Goal: Task Accomplishment & Management: Use online tool/utility

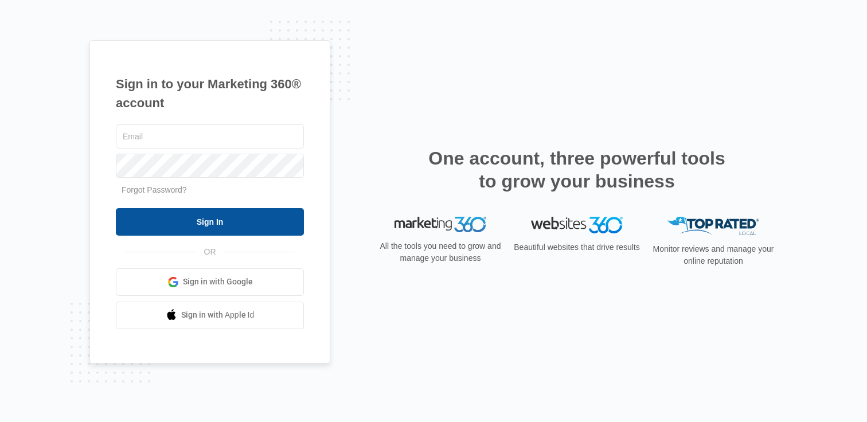
type input "[PERSON_NAME][EMAIL_ADDRESS][PERSON_NAME][DOMAIN_NAME]"
click at [196, 222] on input "Sign In" at bounding box center [210, 222] width 188 height 28
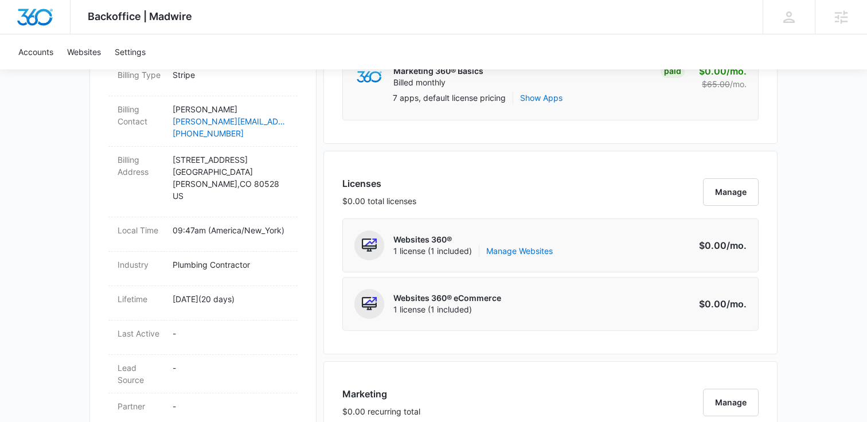
scroll to position [296, 0]
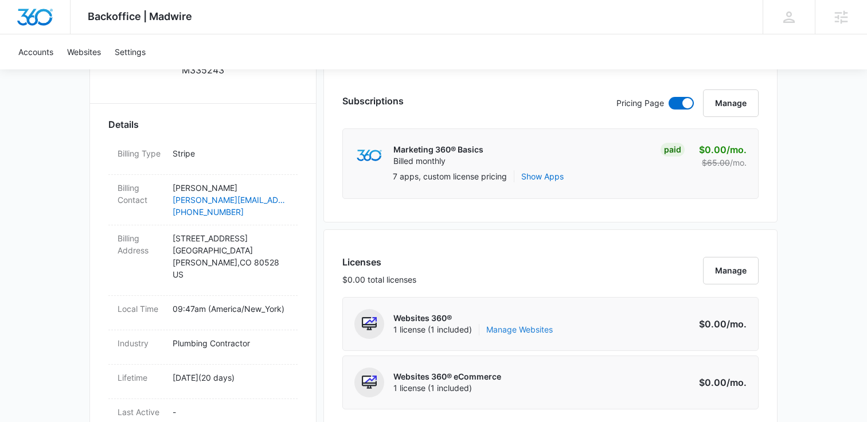
click at [520, 330] on link "Manage Websites" at bounding box center [520, 329] width 67 height 11
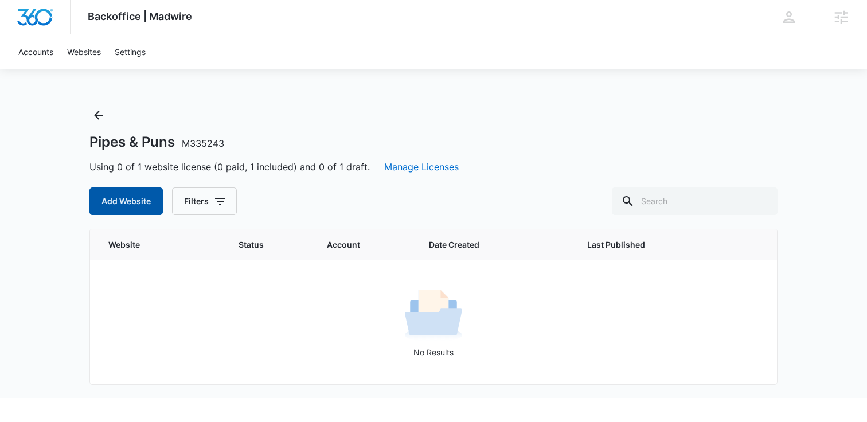
click at [126, 199] on button "Add Website" at bounding box center [125, 202] width 73 height 28
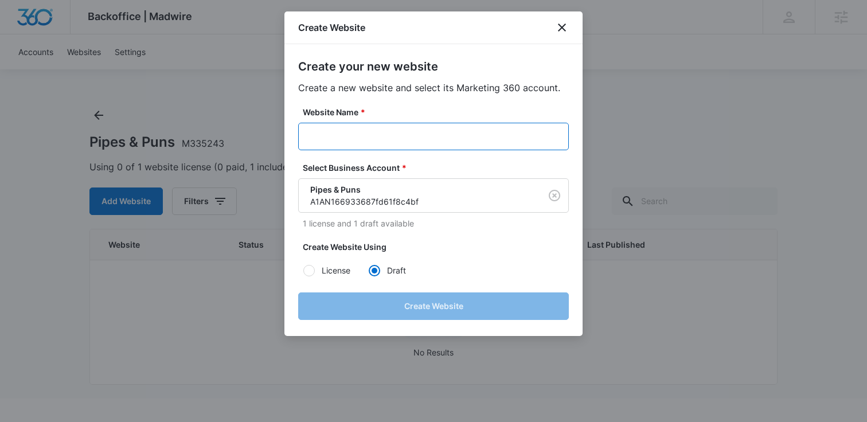
click at [351, 137] on input "Website Name *" at bounding box center [433, 137] width 271 height 28
click at [324, 139] on input "Website Name *" at bounding box center [433, 137] width 271 height 28
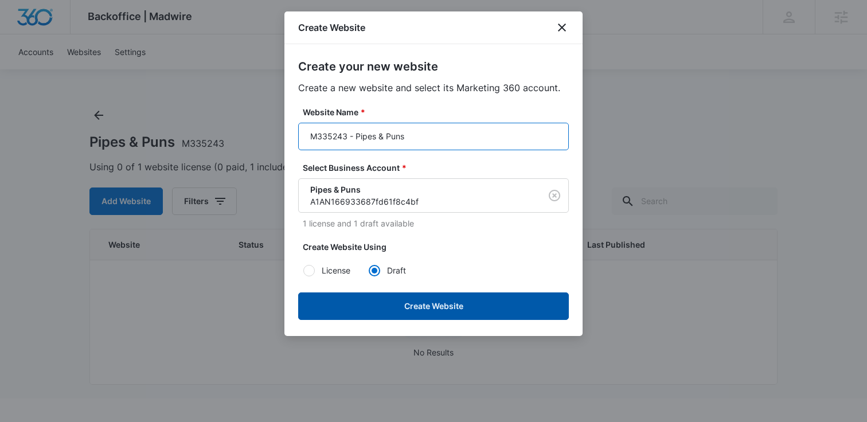
type input "M335243 - Pipes & Puns"
click at [428, 315] on button "Create Website" at bounding box center [433, 307] width 271 height 28
